Goal: Task Accomplishment & Management: Manage account settings

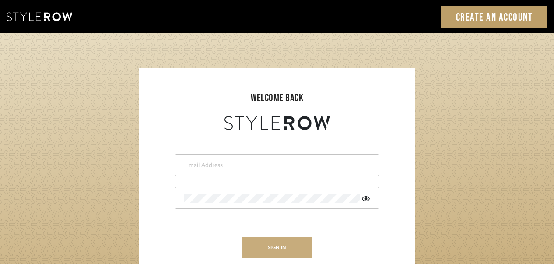
type input "[EMAIL_ADDRESS][DOMAIN_NAME]"
click at [279, 243] on button "sign in" at bounding box center [277, 247] width 70 height 21
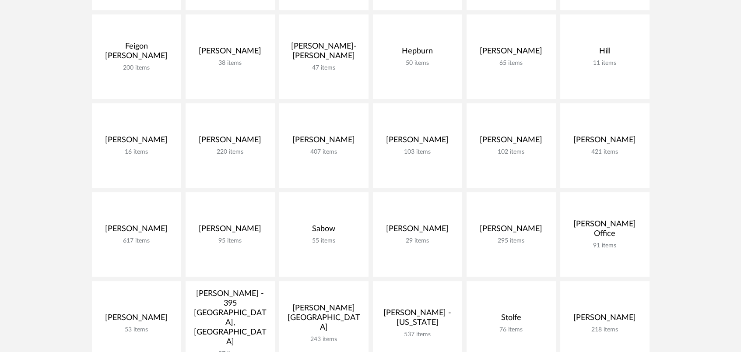
scroll to position [175, 0]
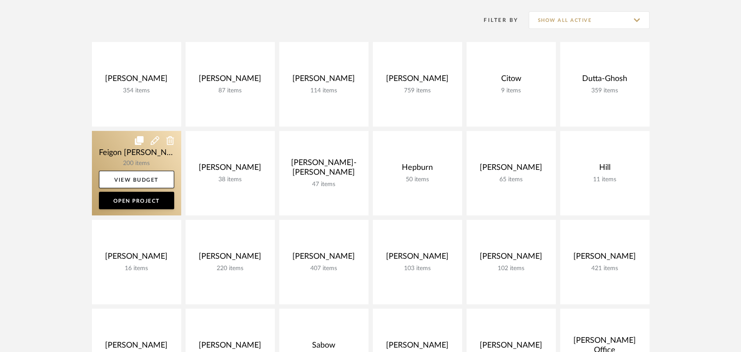
click at [158, 160] on link at bounding box center [136, 173] width 89 height 84
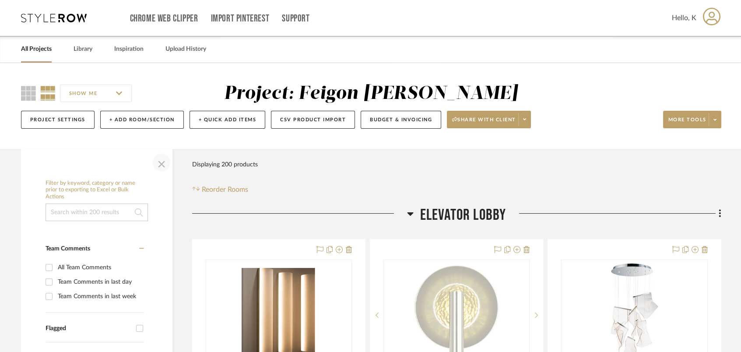
click at [165, 160] on span "button" at bounding box center [161, 162] width 21 height 21
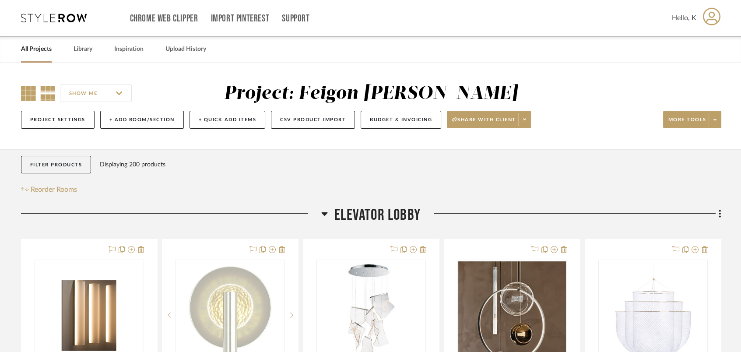
drag, startPoint x: 26, startPoint y: 89, endPoint x: 35, endPoint y: 96, distance: 11.3
click at [26, 89] on icon at bounding box center [28, 93] width 15 height 15
click at [325, 209] on icon at bounding box center [324, 213] width 7 height 11
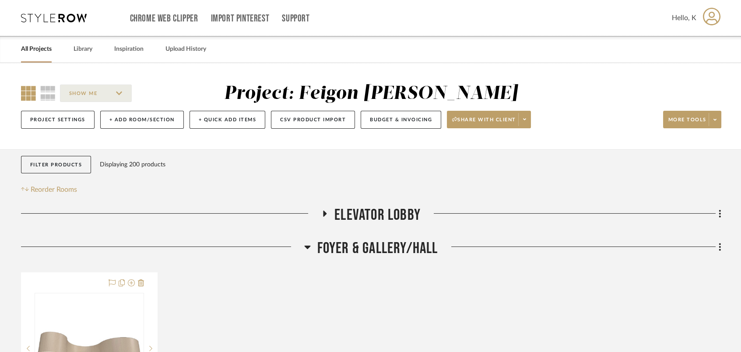
scroll to position [175, 0]
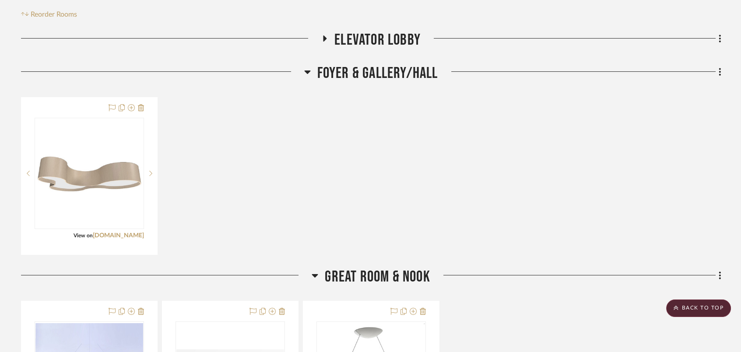
click at [306, 74] on icon at bounding box center [307, 72] width 6 height 4
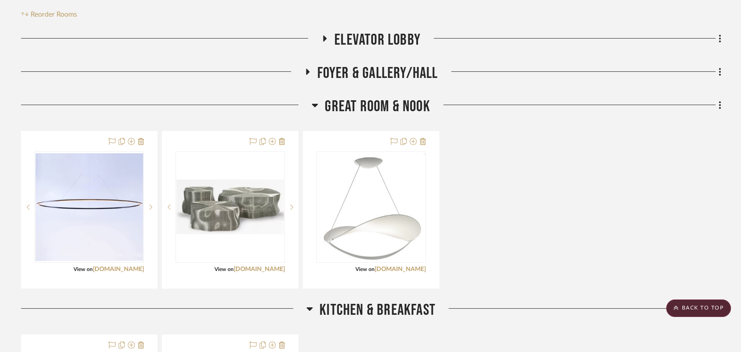
click at [316, 106] on icon at bounding box center [315, 105] width 7 height 11
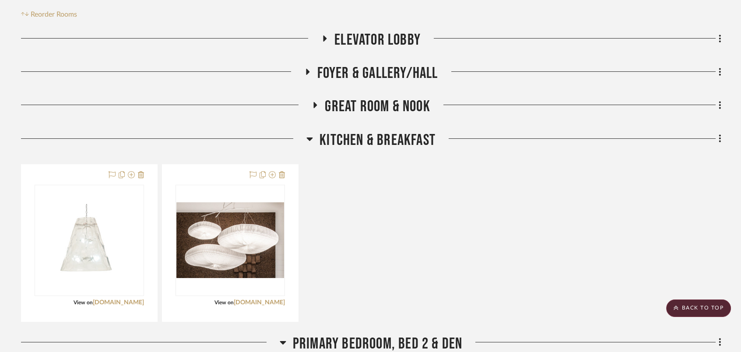
click at [309, 141] on icon at bounding box center [309, 139] width 7 height 11
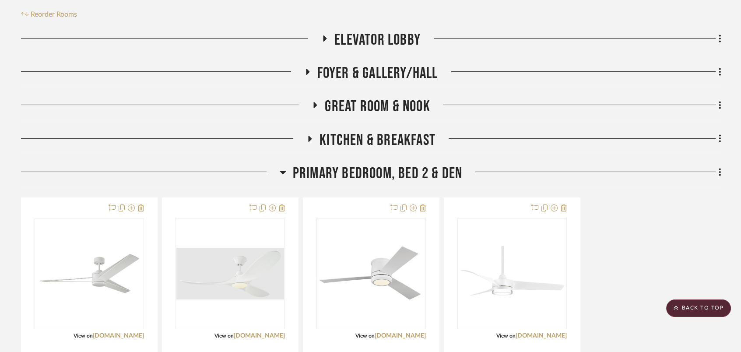
click at [283, 172] on icon at bounding box center [283, 173] width 6 height 4
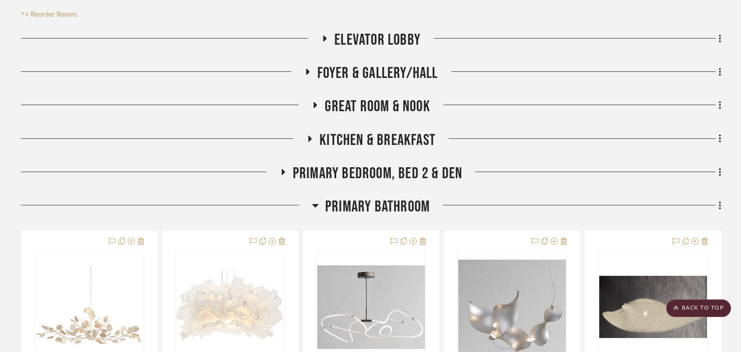
click at [314, 103] on icon at bounding box center [316, 105] width 4 height 6
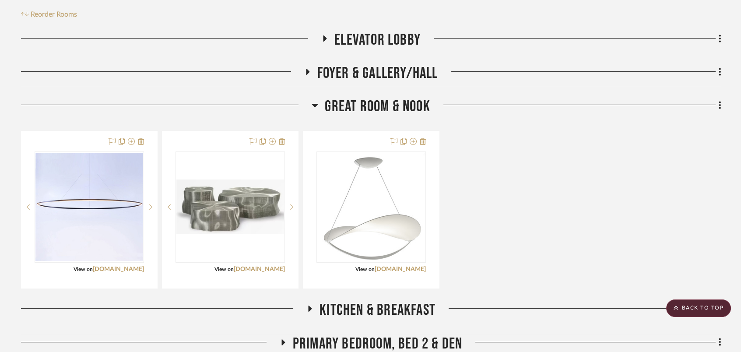
click at [318, 105] on icon at bounding box center [315, 105] width 7 height 11
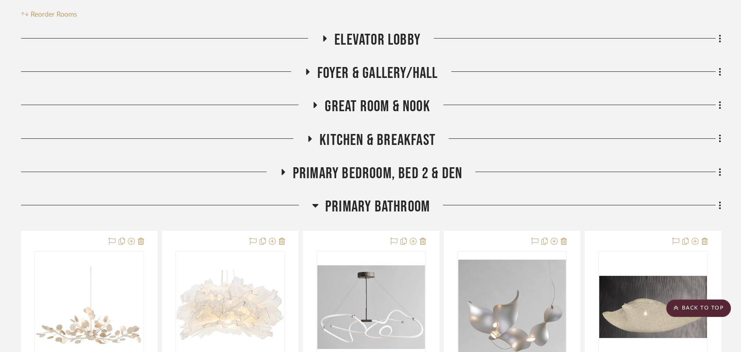
scroll to position [292, 0]
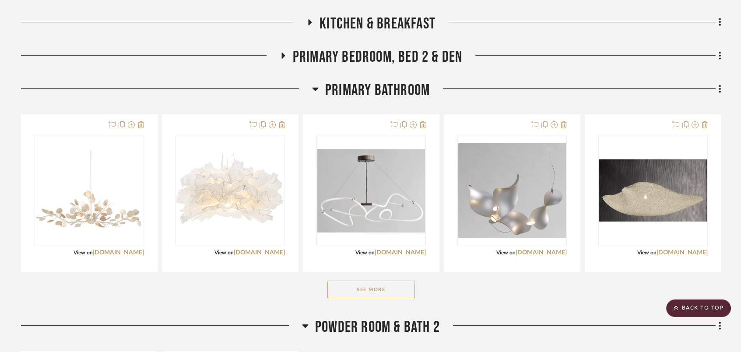
click at [317, 89] on icon at bounding box center [315, 89] width 7 height 11
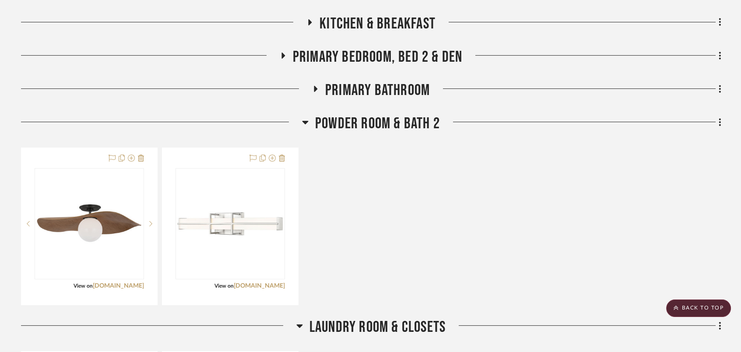
click at [303, 121] on icon at bounding box center [305, 122] width 7 height 11
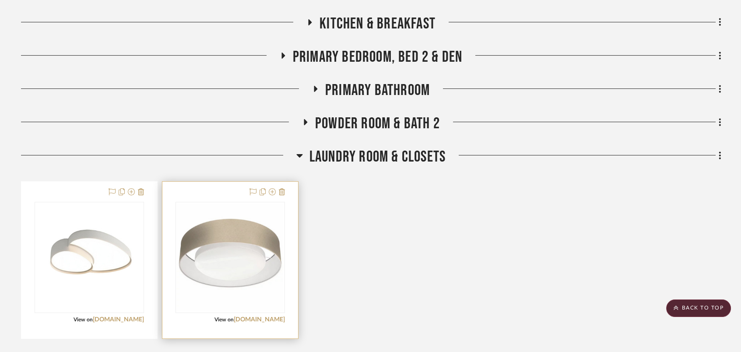
scroll to position [350, 0]
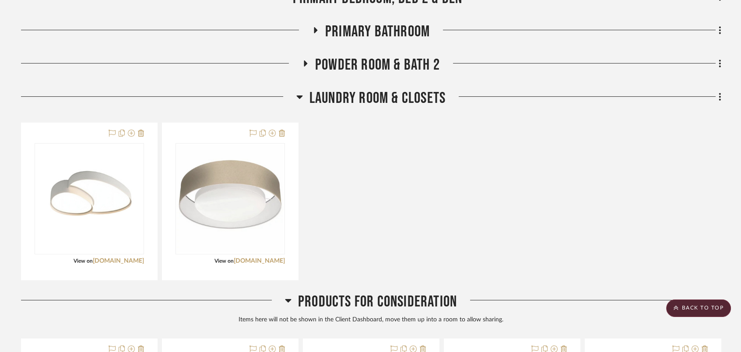
click at [299, 97] on icon at bounding box center [299, 97] width 6 height 4
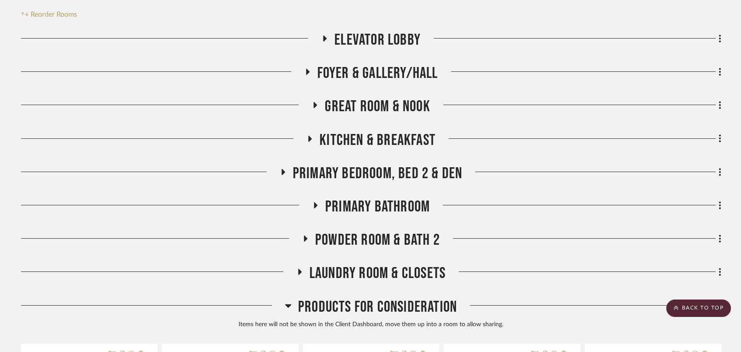
scroll to position [233, 0]
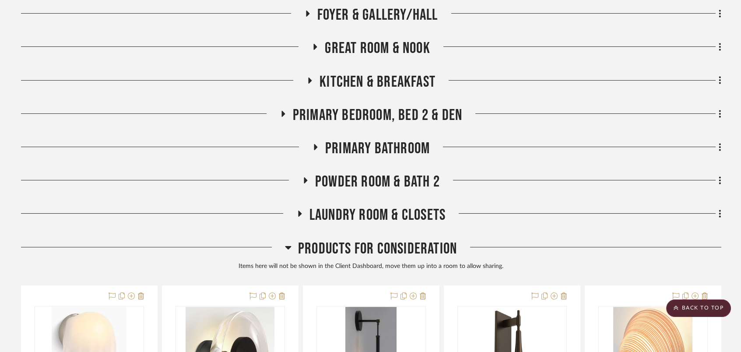
click at [288, 246] on icon at bounding box center [288, 248] width 6 height 4
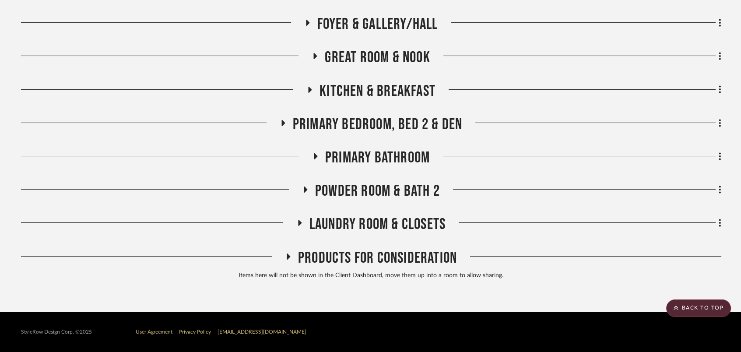
scroll to position [0, 0]
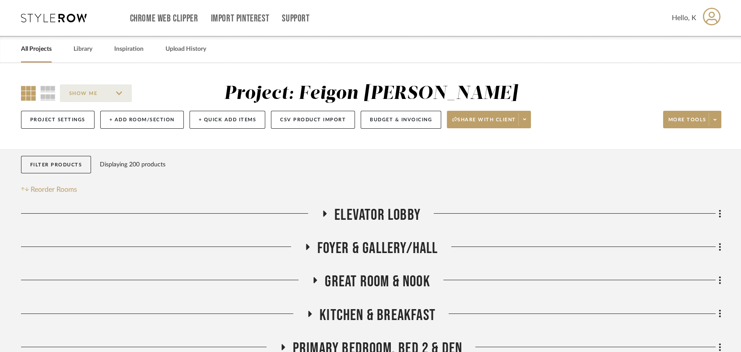
click at [320, 211] on icon at bounding box center [325, 214] width 11 height 7
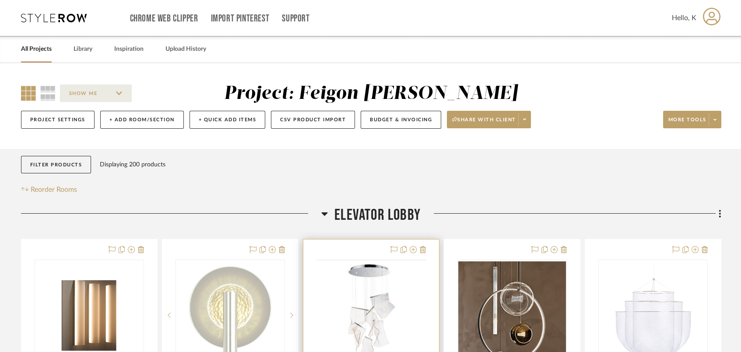
scroll to position [175, 0]
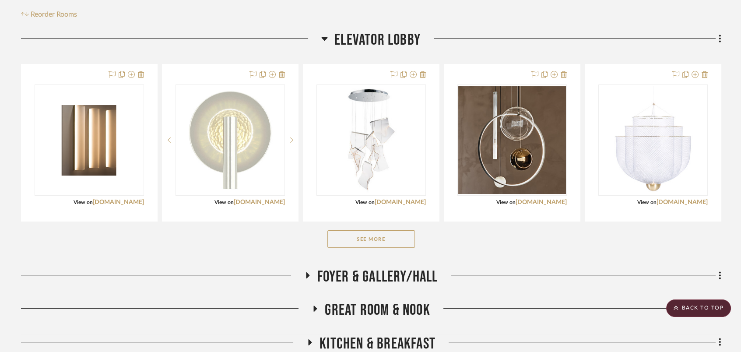
click at [356, 236] on button "See More" at bounding box center [371, 239] width 88 height 18
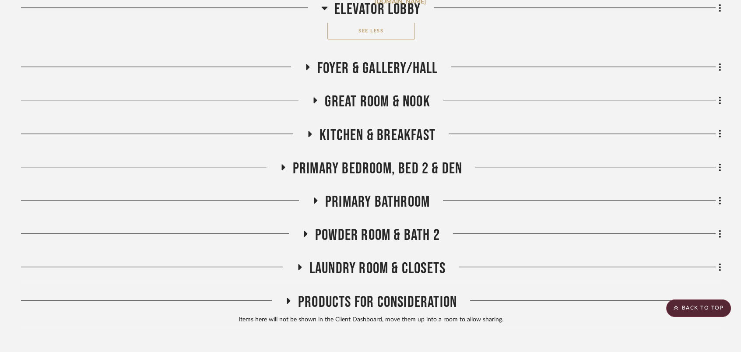
scroll to position [1561, 0]
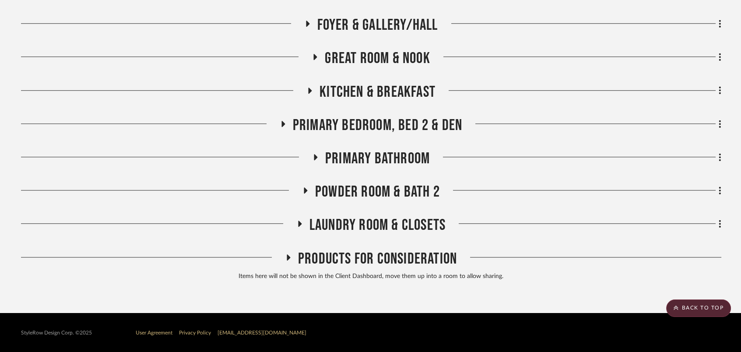
click at [285, 257] on icon at bounding box center [288, 257] width 11 height 7
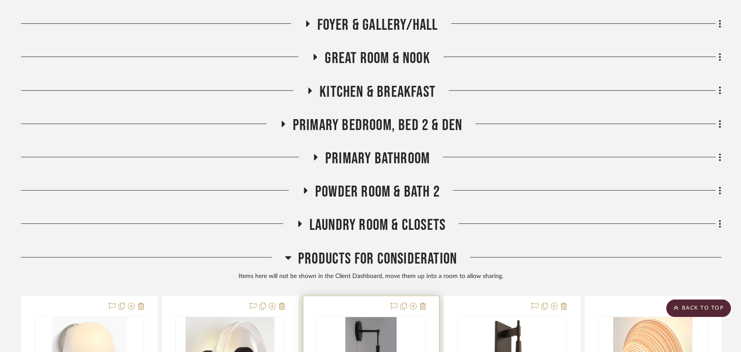
scroll to position [1753, 0]
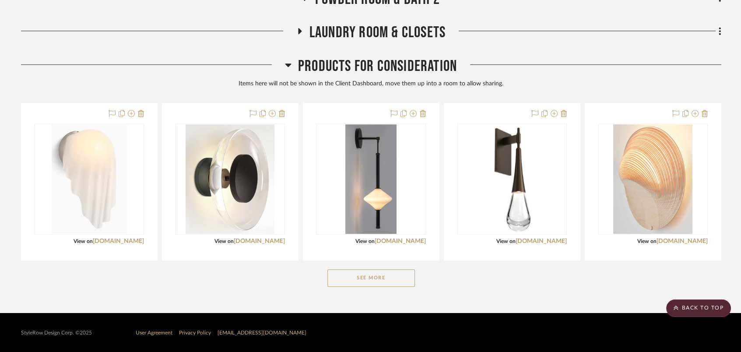
click at [391, 276] on button "See More" at bounding box center [371, 278] width 88 height 18
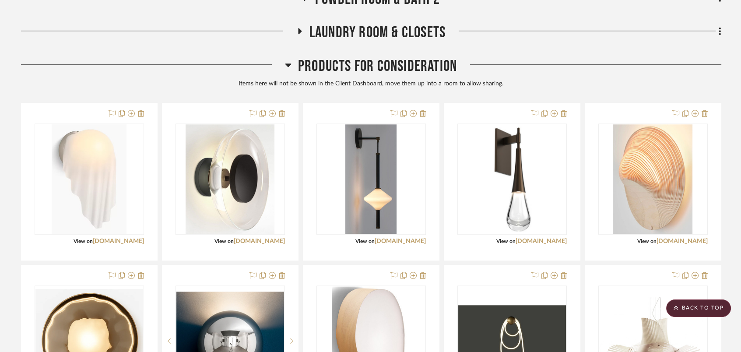
scroll to position [1987, 0]
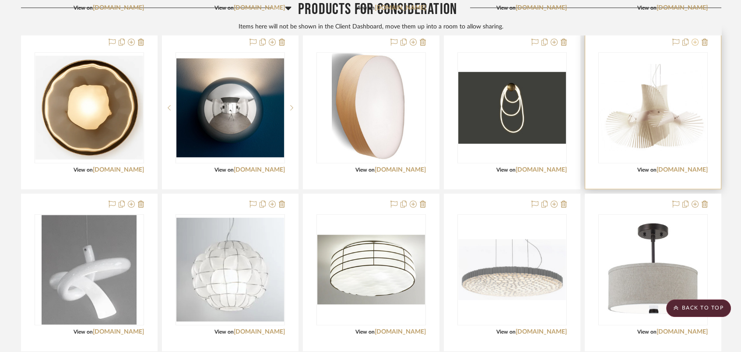
click at [693, 42] on icon at bounding box center [695, 42] width 7 height 7
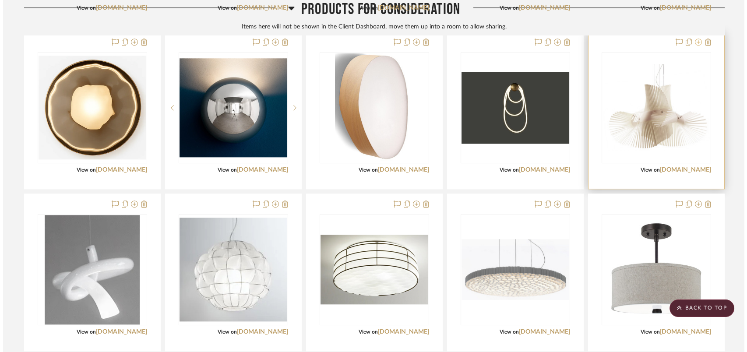
scroll to position [0, 0]
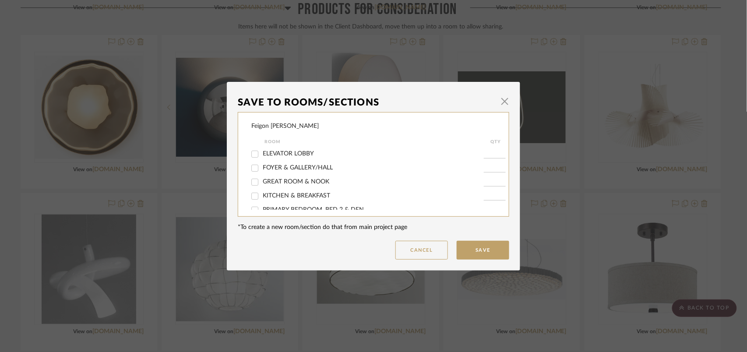
click at [295, 158] on div "ELEVATOR LOBBY" at bounding box center [367, 154] width 232 height 14
click at [296, 152] on span "ELEVATOR LOBBY" at bounding box center [288, 154] width 51 height 6
click at [262, 152] on input "ELEVATOR LOBBY" at bounding box center [255, 154] width 14 height 14
checkbox input "true"
type input "1"
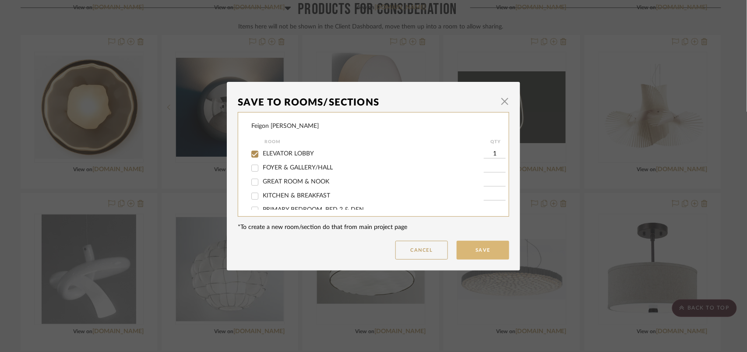
click at [477, 243] on button "Save" at bounding box center [483, 250] width 53 height 19
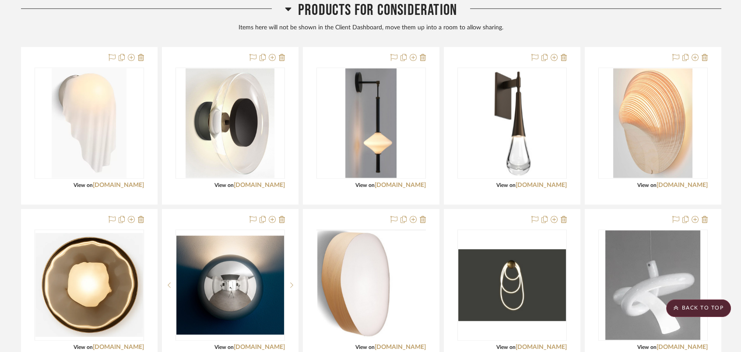
scroll to position [2101, 0]
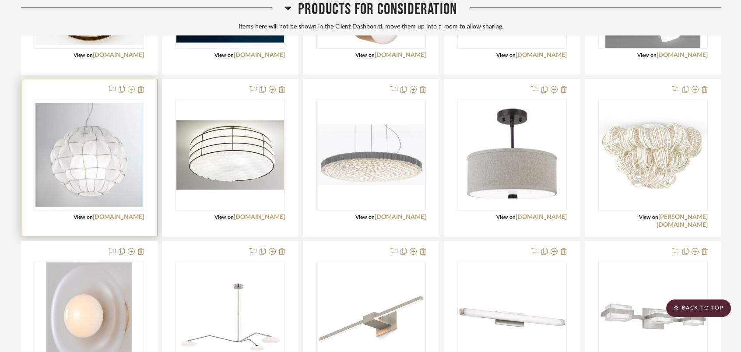
click at [130, 88] on icon at bounding box center [131, 89] width 7 height 7
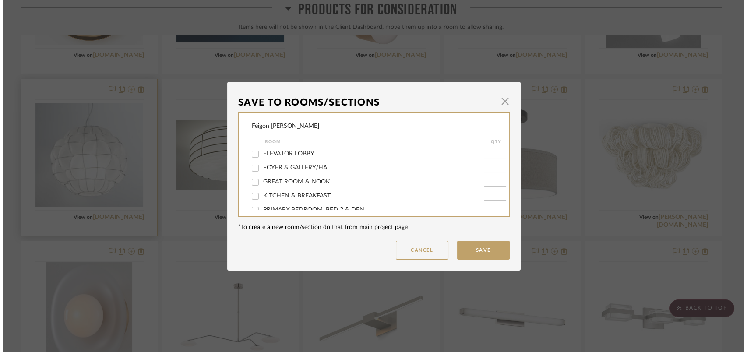
scroll to position [0, 0]
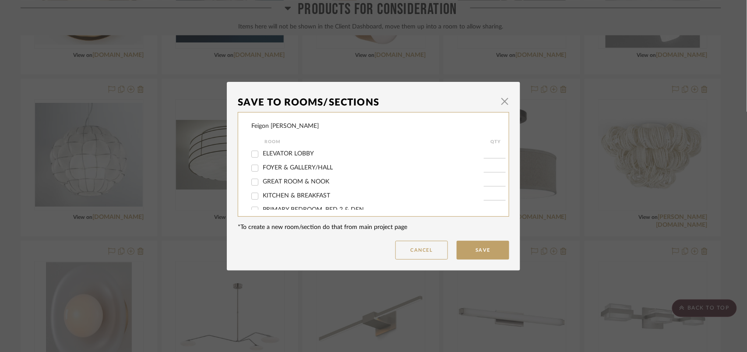
click at [295, 154] on span "ELEVATOR LOBBY" at bounding box center [288, 154] width 51 height 6
click at [262, 154] on input "ELEVATOR LOBBY" at bounding box center [255, 154] width 14 height 14
checkbox input "true"
type input "1"
click at [465, 250] on button "Save" at bounding box center [483, 250] width 53 height 19
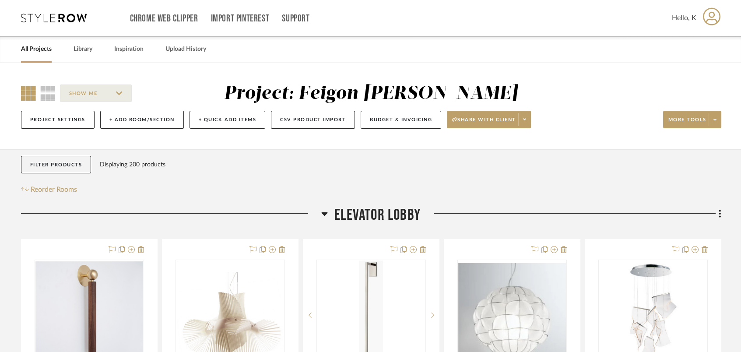
click at [321, 213] on icon at bounding box center [324, 213] width 7 height 11
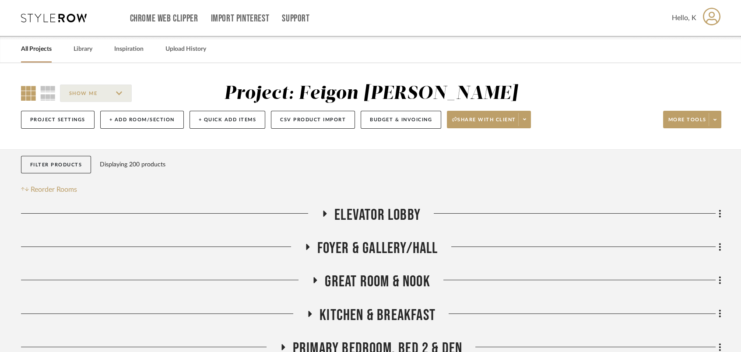
scroll to position [292, 0]
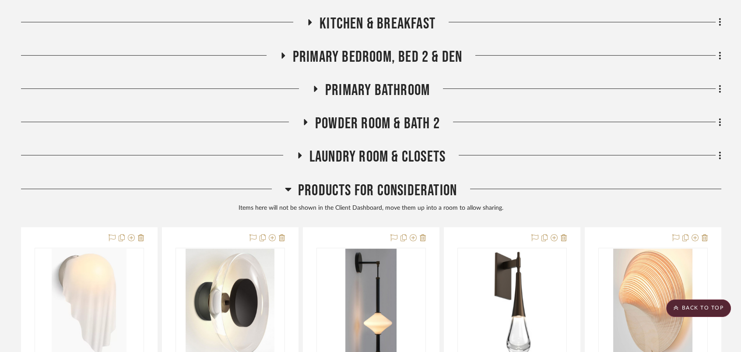
click at [292, 189] on h3 "Products For Consideration" at bounding box center [371, 190] width 172 height 19
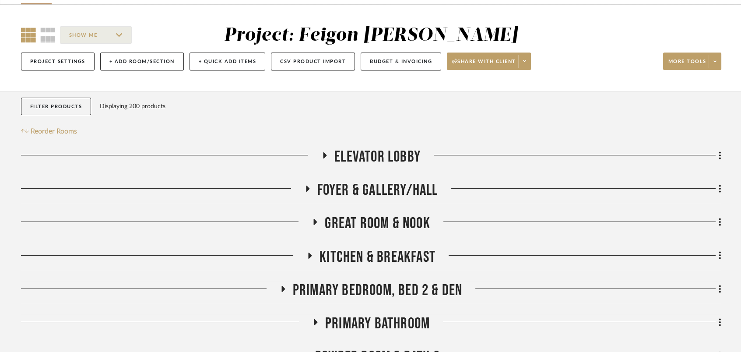
scroll to position [116, 0]
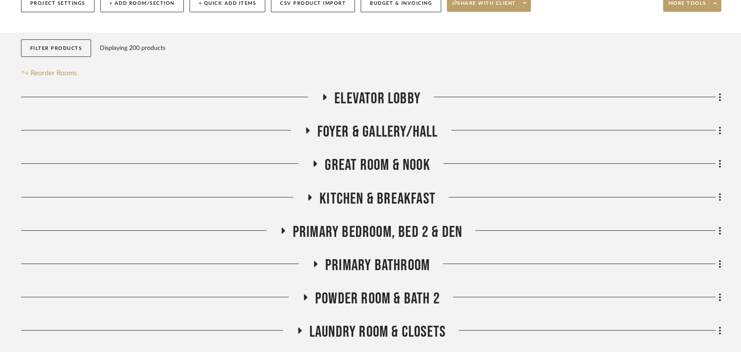
click at [319, 264] on icon at bounding box center [315, 263] width 11 height 7
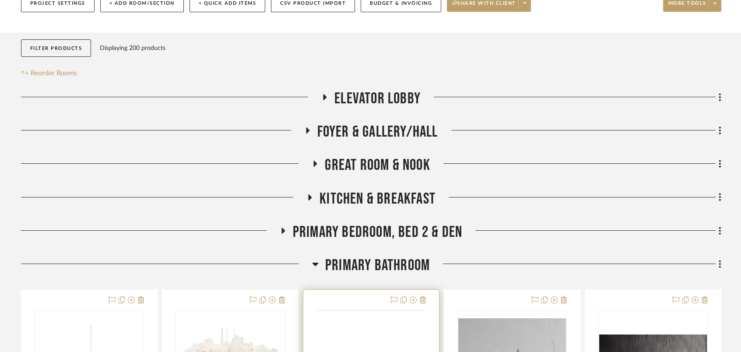
scroll to position [292, 0]
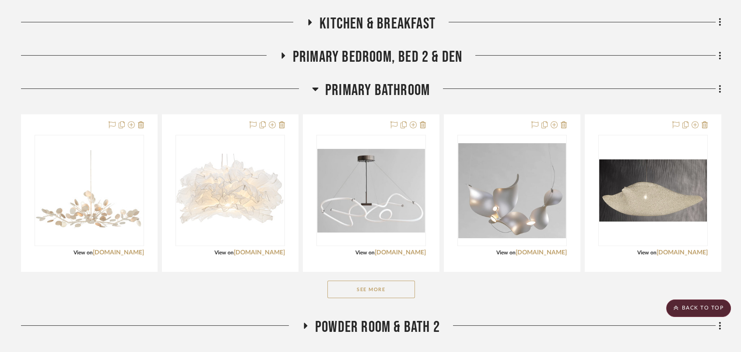
click at [381, 284] on button "See More" at bounding box center [371, 290] width 88 height 18
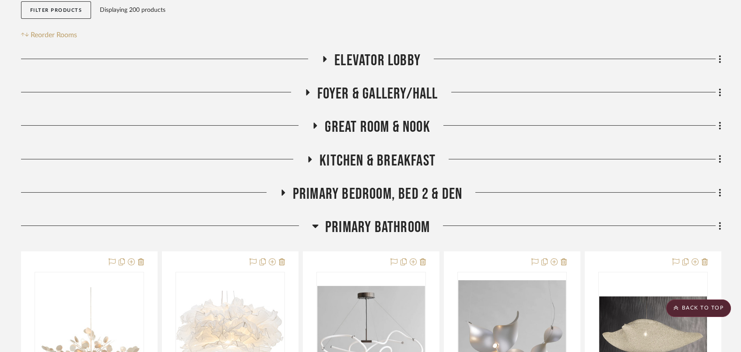
scroll to position [0, 0]
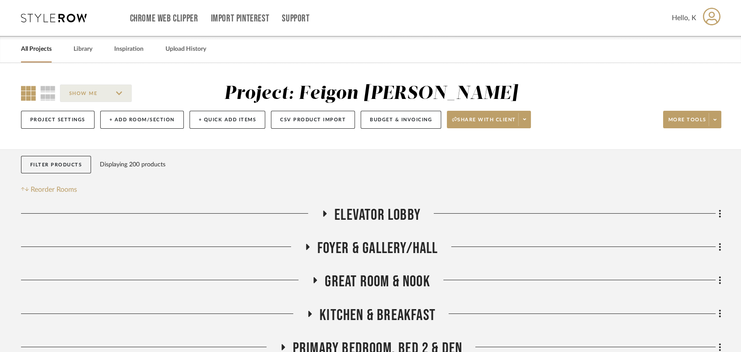
click at [324, 214] on icon at bounding box center [326, 214] width 4 height 6
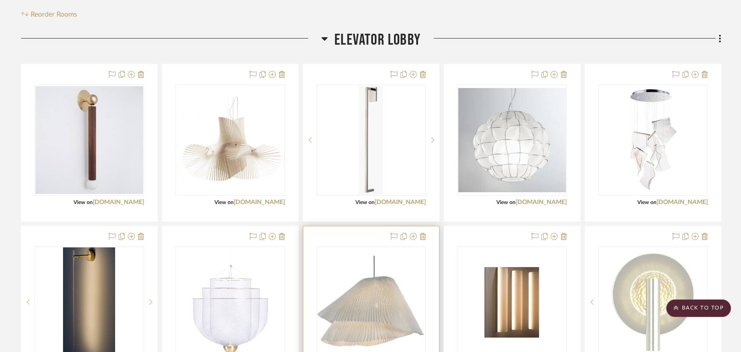
scroll to position [116, 0]
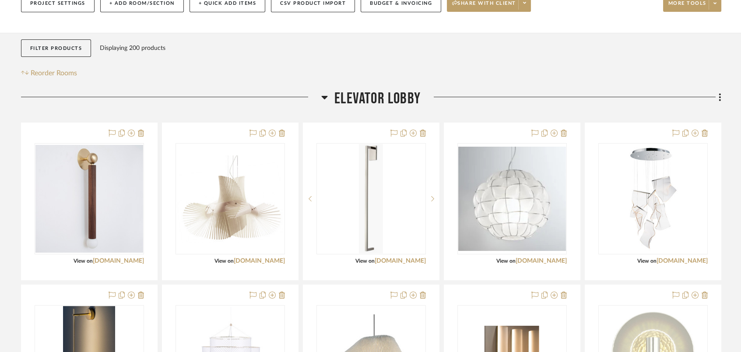
click at [321, 99] on icon at bounding box center [324, 97] width 7 height 11
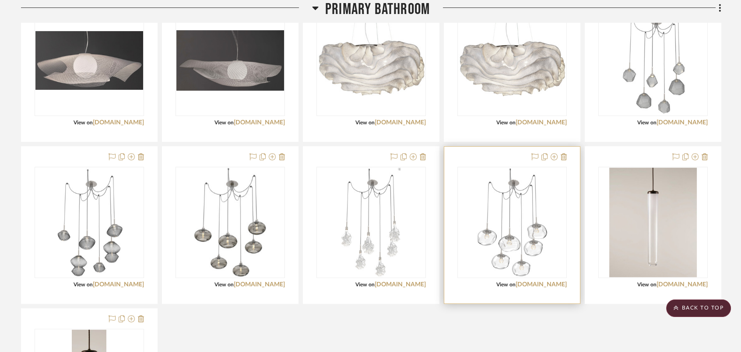
scroll to position [700, 0]
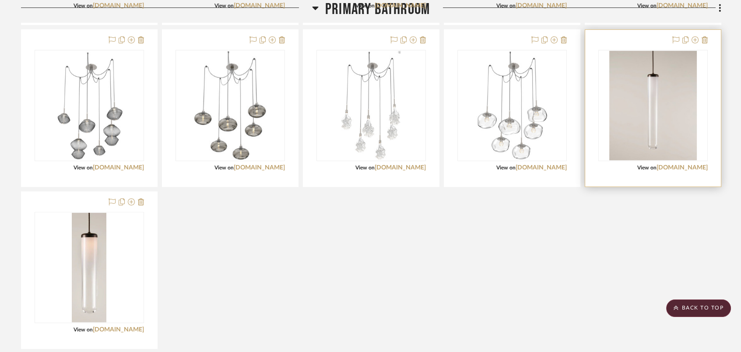
click at [0, 0] on img at bounding box center [0, 0] width 0 height 0
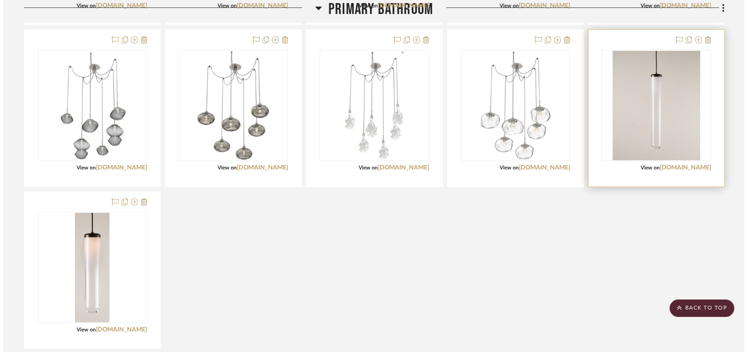
scroll to position [0, 0]
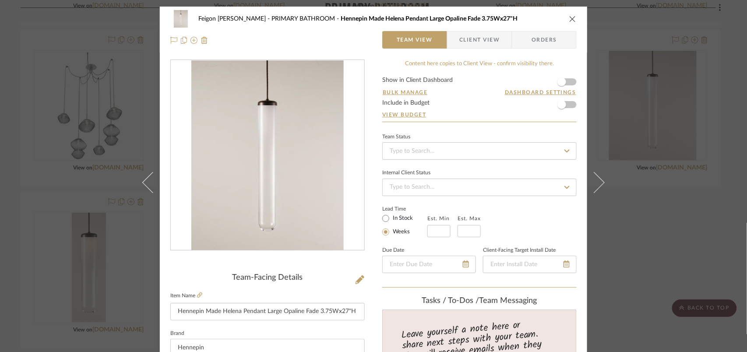
click at [571, 17] on icon "close" at bounding box center [572, 18] width 7 height 7
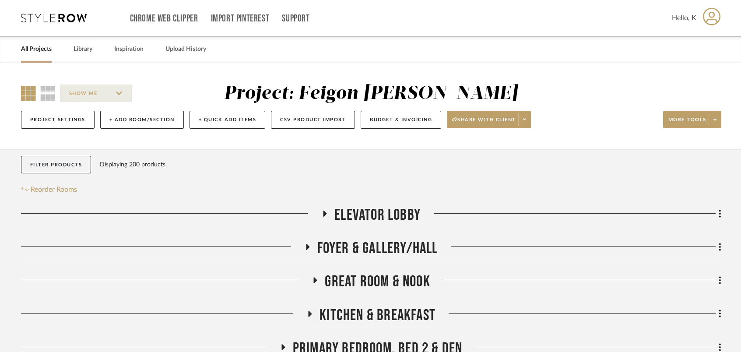
click at [322, 214] on icon at bounding box center [325, 214] width 11 height 7
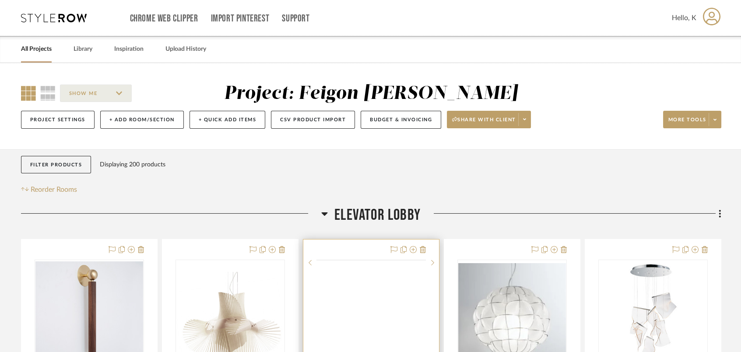
scroll to position [175, 0]
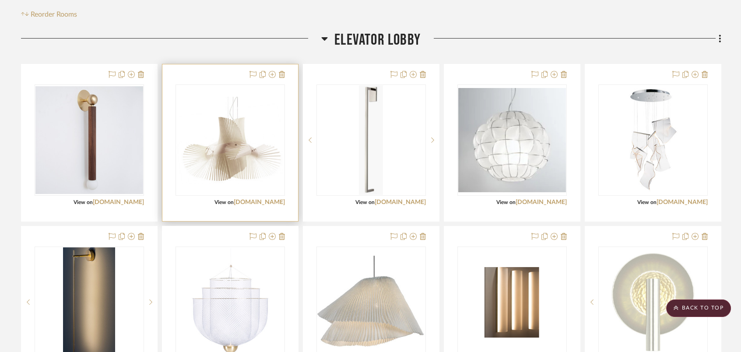
click at [265, 173] on img "0" at bounding box center [230, 140] width 108 height 87
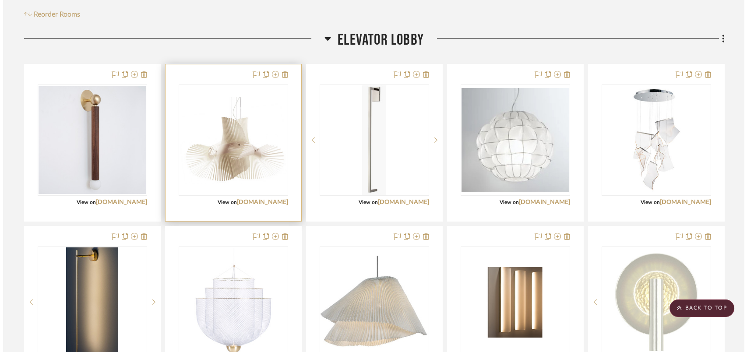
scroll to position [0, 0]
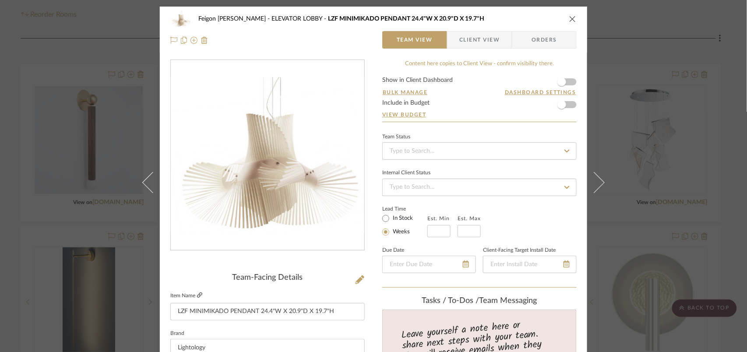
click at [198, 292] on link at bounding box center [199, 295] width 5 height 7
click at [570, 21] on icon "close" at bounding box center [572, 18] width 7 height 7
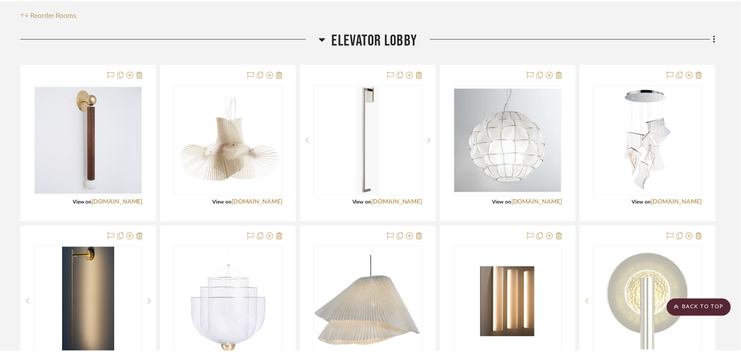
scroll to position [175, 0]
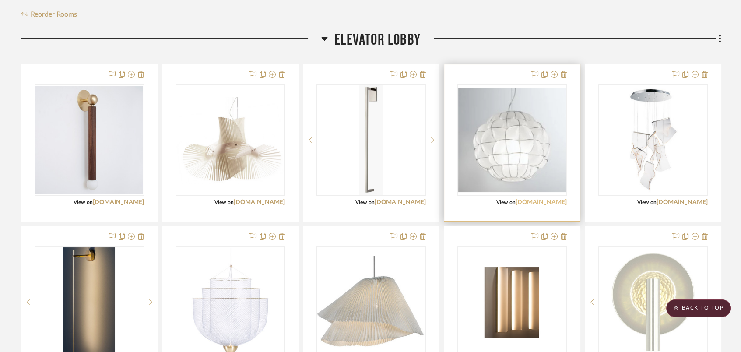
click at [534, 202] on link "towerlighting.com" at bounding box center [541, 202] width 51 height 6
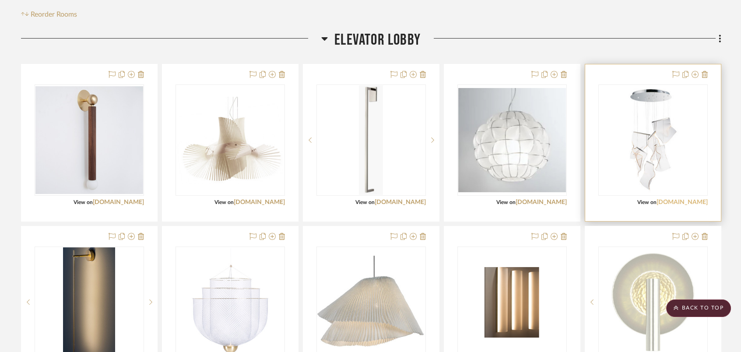
click at [683, 201] on link "et2online.com" at bounding box center [682, 202] width 51 height 6
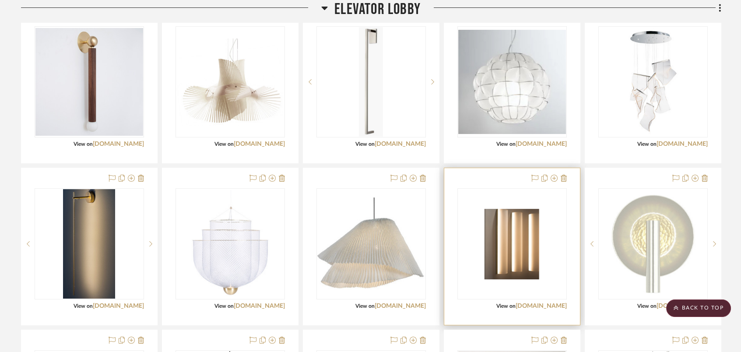
scroll to position [292, 0]
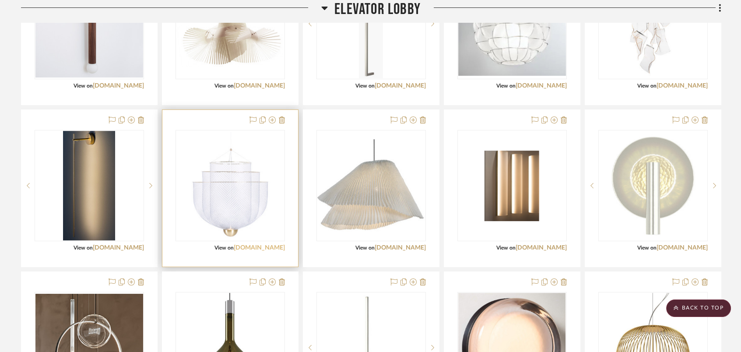
click at [264, 249] on link "lightology.com" at bounding box center [259, 248] width 51 height 6
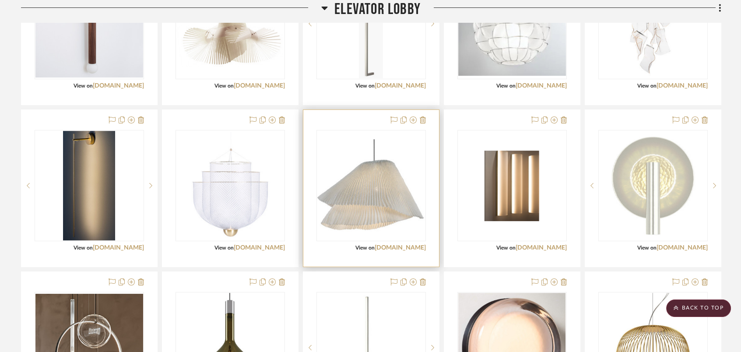
click at [403, 243] on div at bounding box center [371, 188] width 136 height 157
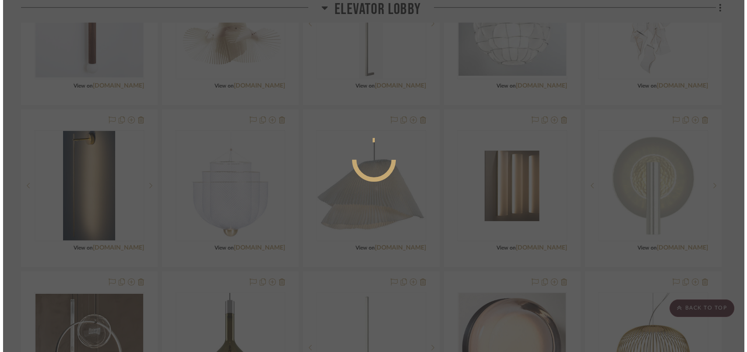
scroll to position [0, 0]
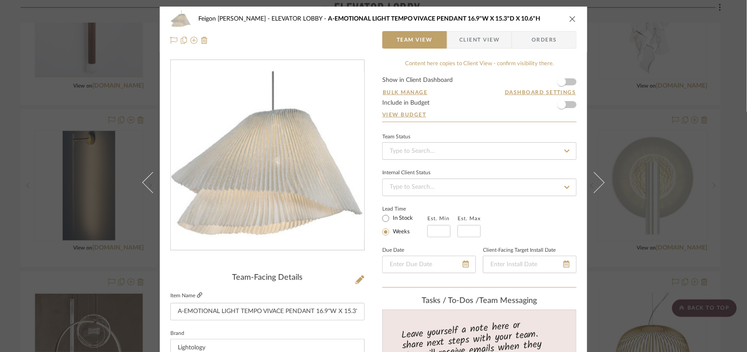
click at [199, 297] on icon at bounding box center [199, 294] width 5 height 5
drag, startPoint x: 569, startPoint y: 18, endPoint x: 552, endPoint y: 27, distance: 20.0
click at [569, 18] on icon "close" at bounding box center [572, 18] width 7 height 7
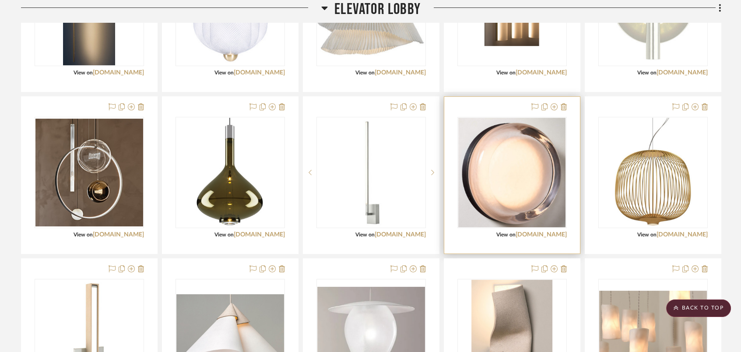
scroll to position [408, 0]
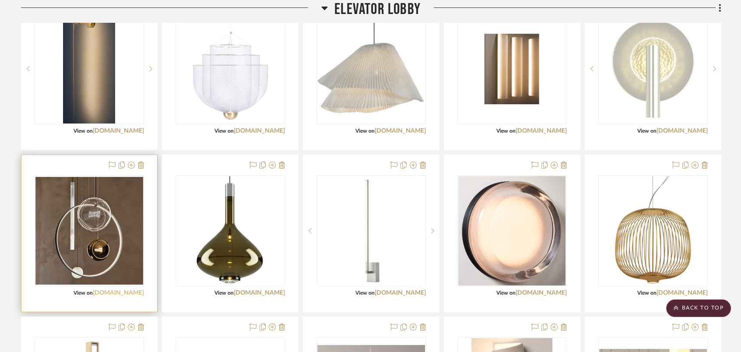
click at [122, 292] on link "cattelanitalia.com" at bounding box center [118, 293] width 51 height 6
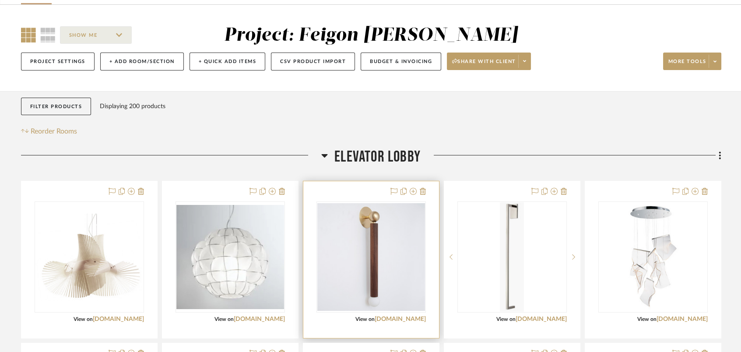
scroll to position [116, 0]
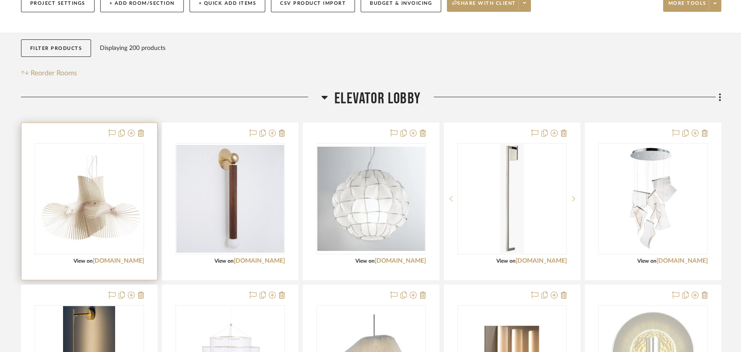
click at [125, 257] on div "View on lightology.com" at bounding box center [89, 261] width 109 height 8
click at [124, 259] on link "lightology.com" at bounding box center [118, 261] width 51 height 6
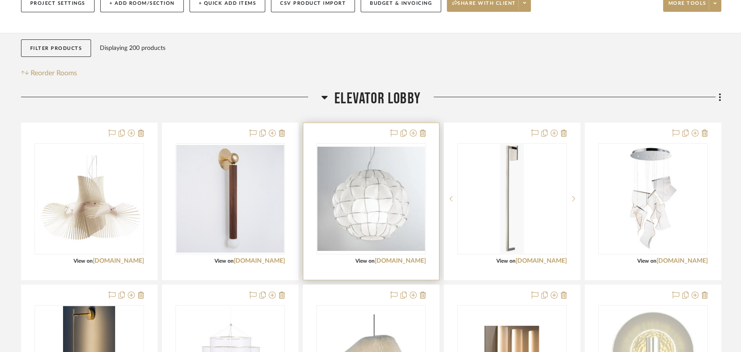
click at [414, 256] on div at bounding box center [371, 201] width 136 height 157
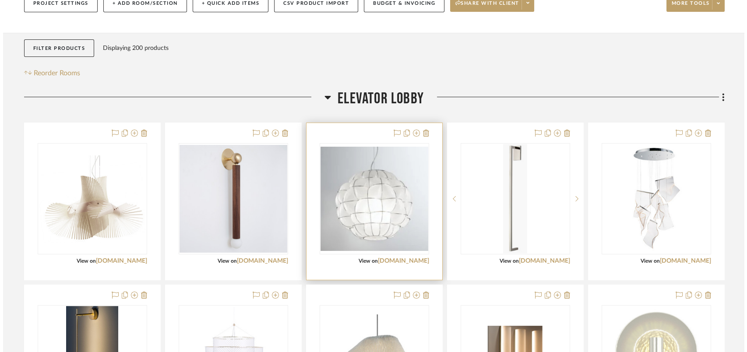
scroll to position [0, 0]
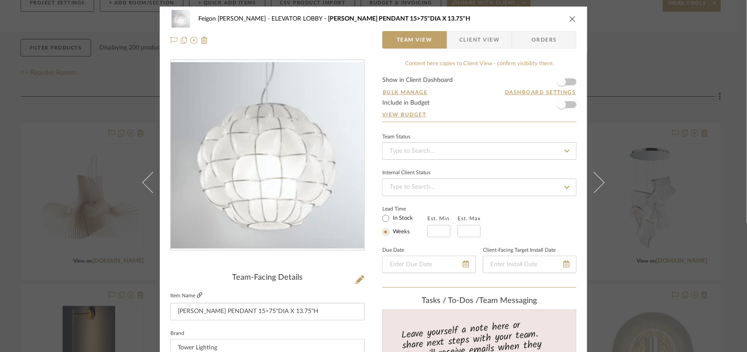
click at [199, 295] on icon at bounding box center [199, 294] width 5 height 5
click at [572, 20] on icon "close" at bounding box center [572, 18] width 7 height 7
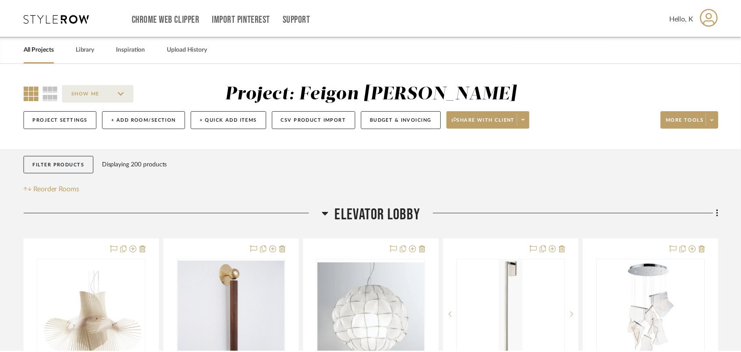
scroll to position [116, 0]
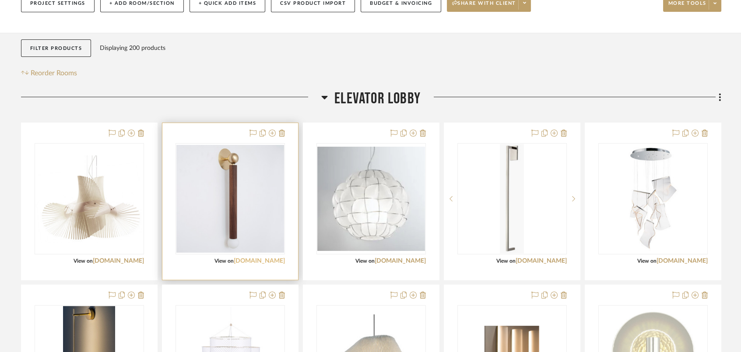
click at [259, 258] on link "lightology.com" at bounding box center [259, 261] width 51 height 6
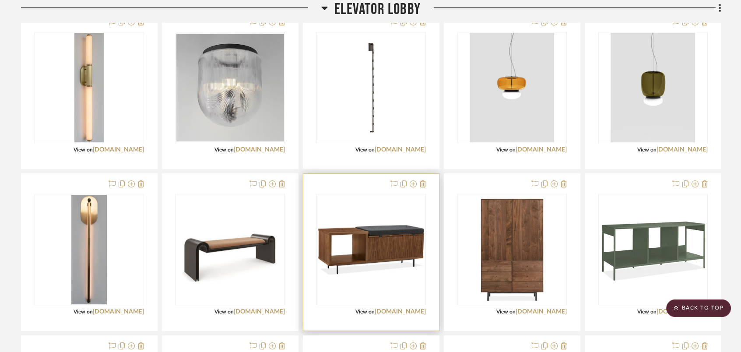
scroll to position [1051, 0]
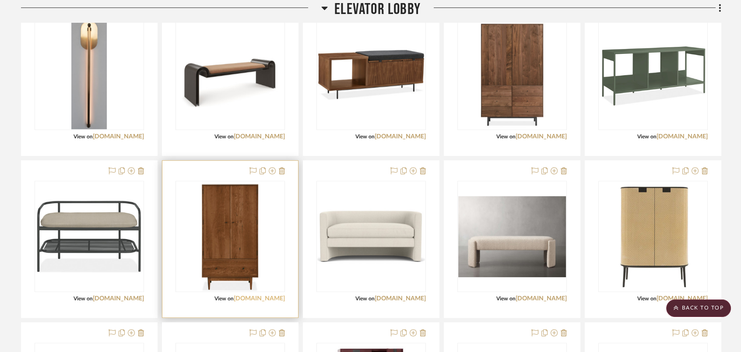
click at [275, 298] on link "roomandboard.com" at bounding box center [259, 298] width 51 height 6
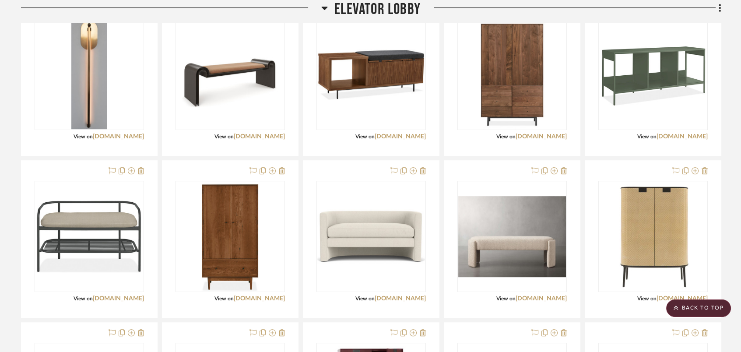
scroll to position [817, 0]
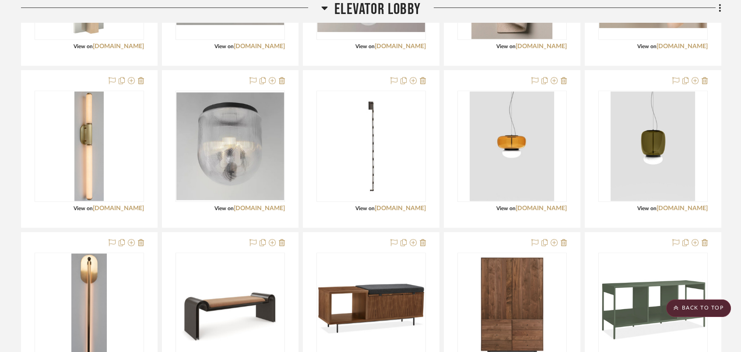
click at [327, 5] on icon at bounding box center [324, 8] width 7 height 11
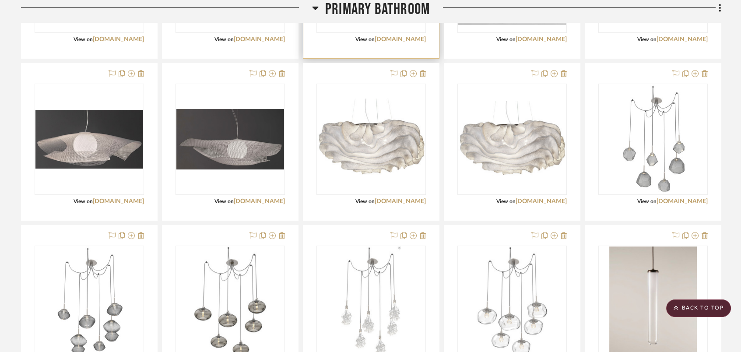
scroll to position [330, 0]
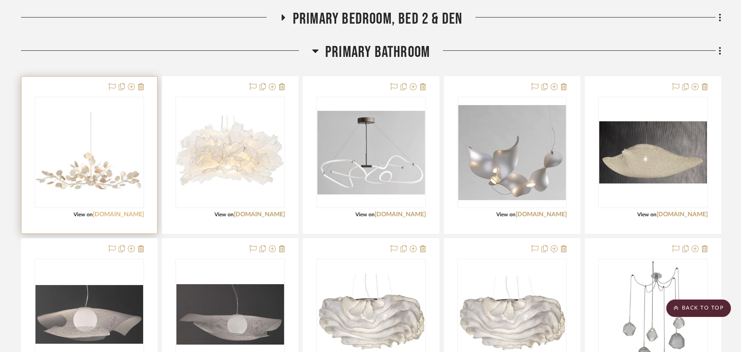
click at [131, 211] on link "curreyandcompany.com" at bounding box center [118, 214] width 51 height 6
click at [88, 173] on img "0" at bounding box center [89, 152] width 108 height 80
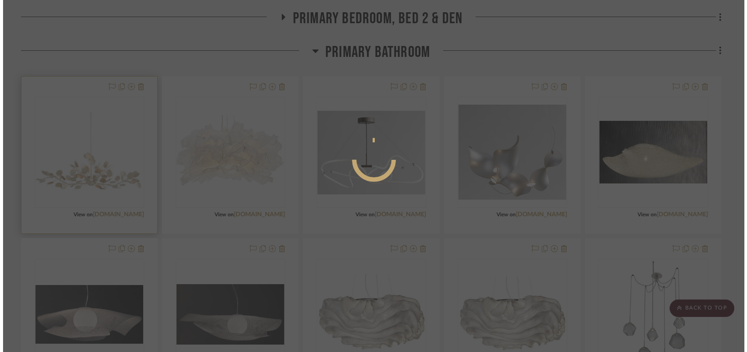
scroll to position [0, 0]
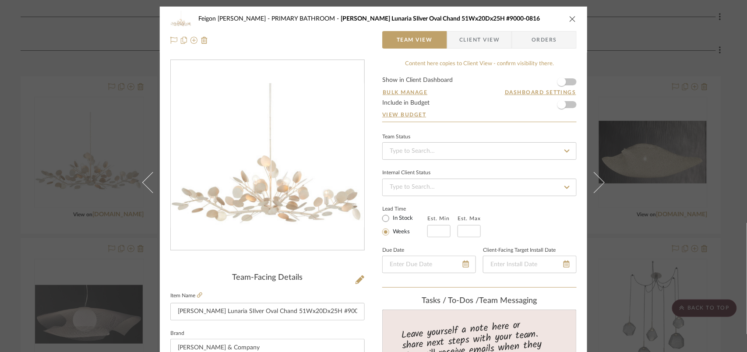
click at [563, 24] on div "Feigon Bialer PRIMARY BATHROOM Currey Lunaria SIlver Oval Chand 51Wx20Dx25H #90…" at bounding box center [373, 19] width 406 height 18
click at [570, 18] on icon "close" at bounding box center [572, 18] width 7 height 7
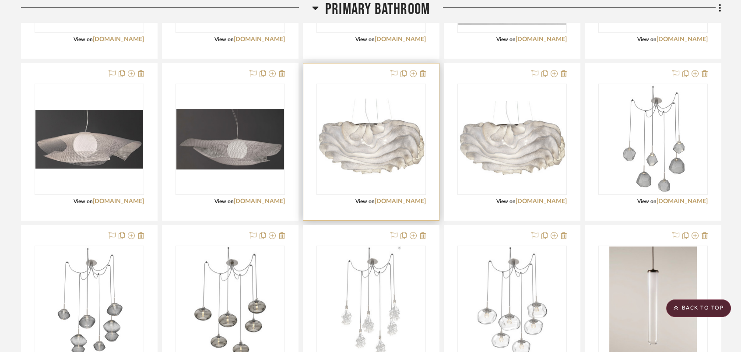
scroll to position [447, 0]
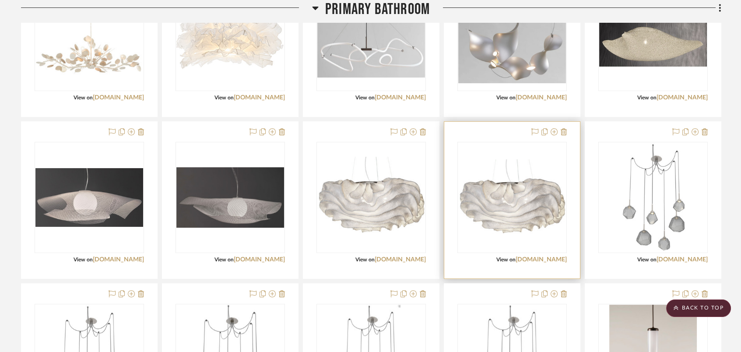
click at [494, 208] on img "0" at bounding box center [512, 197] width 108 height 77
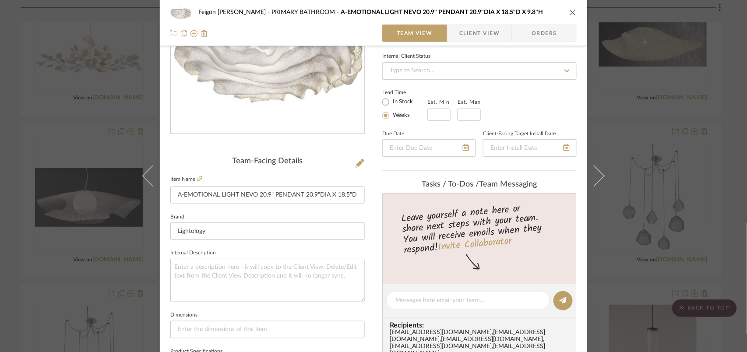
scroll to position [58, 0]
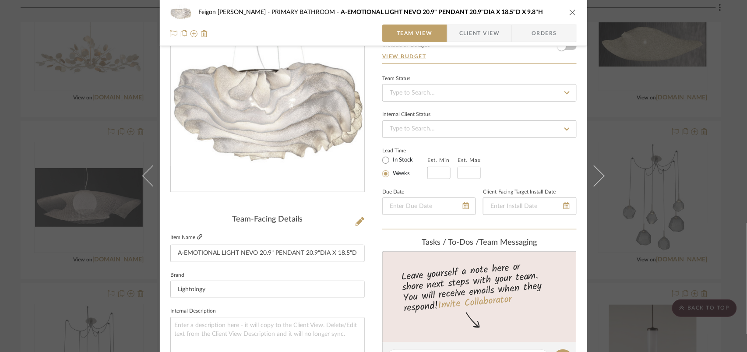
click at [197, 239] on icon at bounding box center [199, 236] width 5 height 5
